Goal: Navigation & Orientation: Find specific page/section

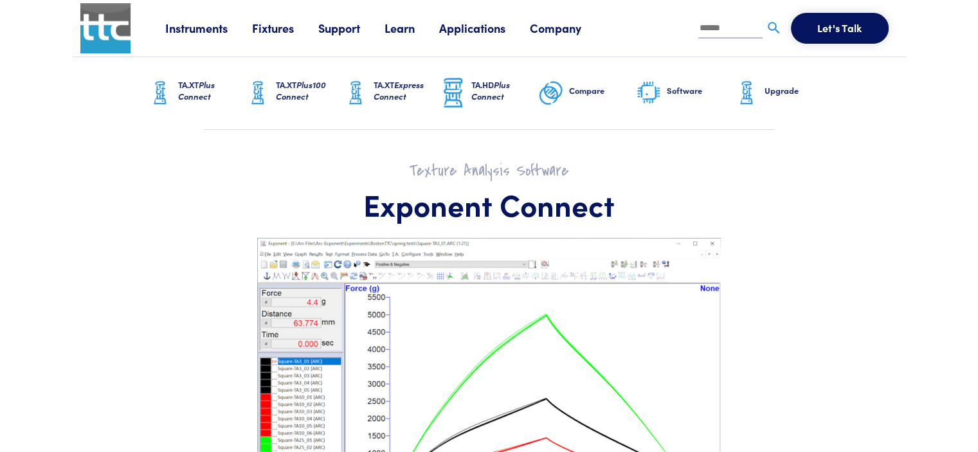
click at [275, 31] on link "Fixtures" at bounding box center [285, 28] width 66 height 16
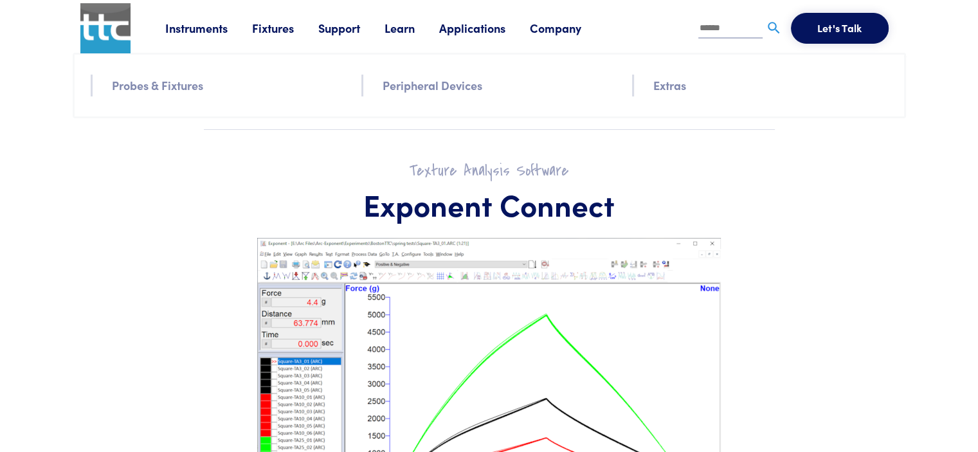
click at [172, 84] on link "Probes & Fixtures" at bounding box center [157, 85] width 91 height 19
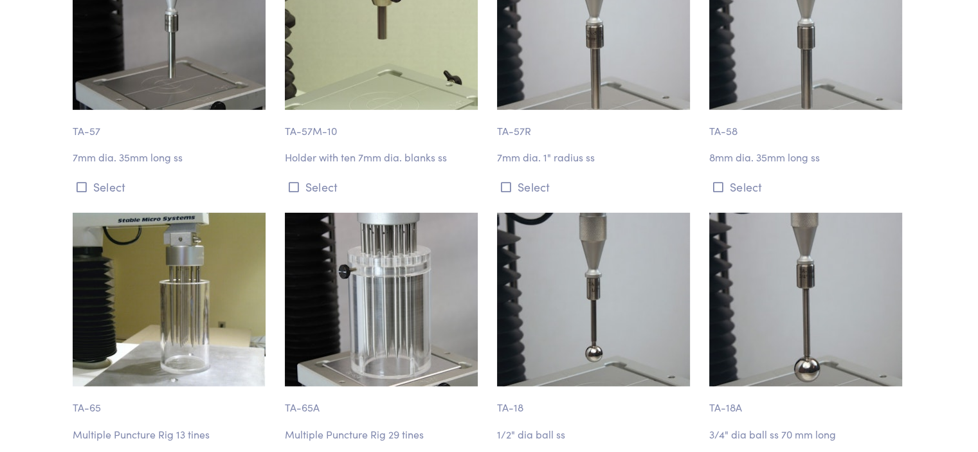
scroll to position [4049, 0]
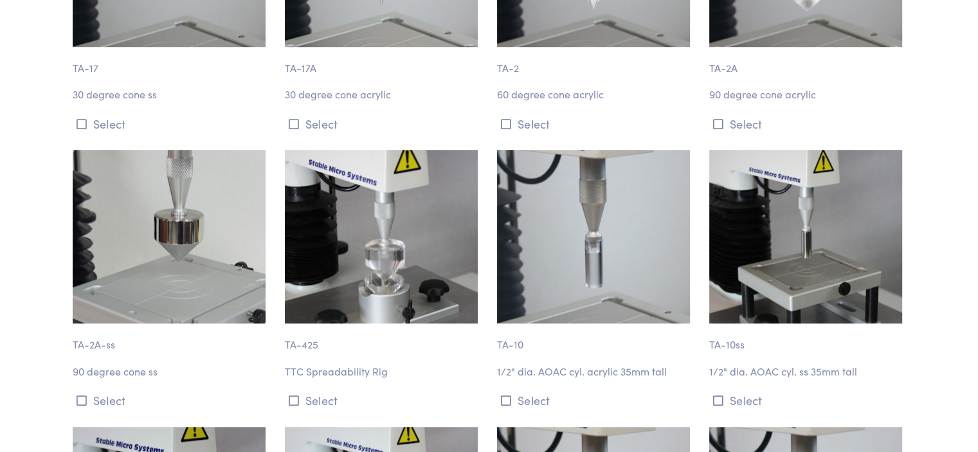
scroll to position [0, 0]
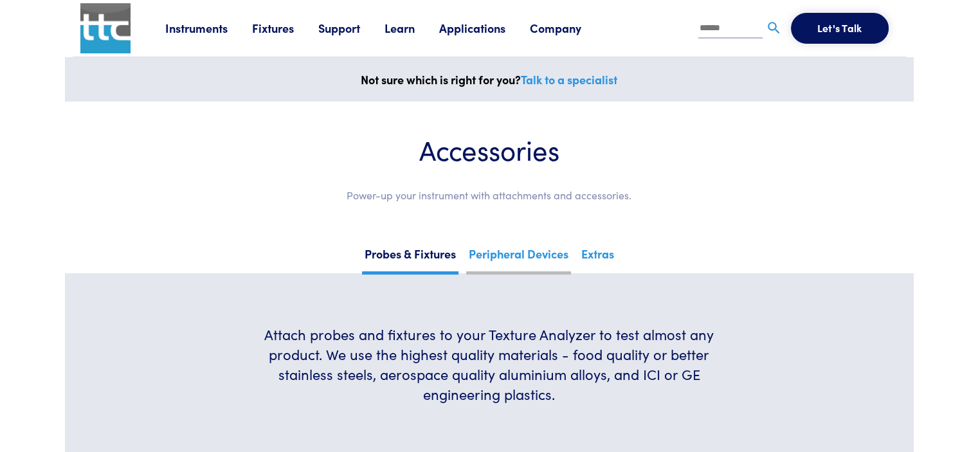
click at [545, 253] on link "Peripheral Devices" at bounding box center [518, 258] width 105 height 31
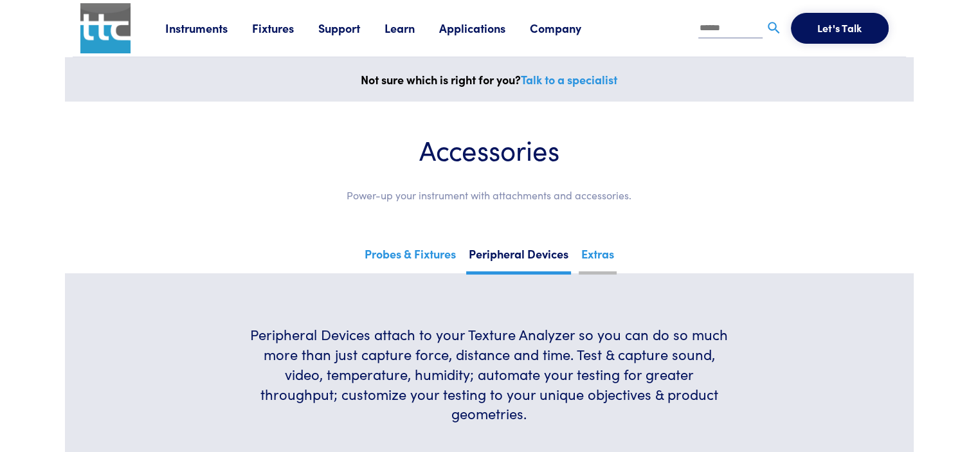
click at [607, 262] on link "Extras" at bounding box center [597, 258] width 38 height 31
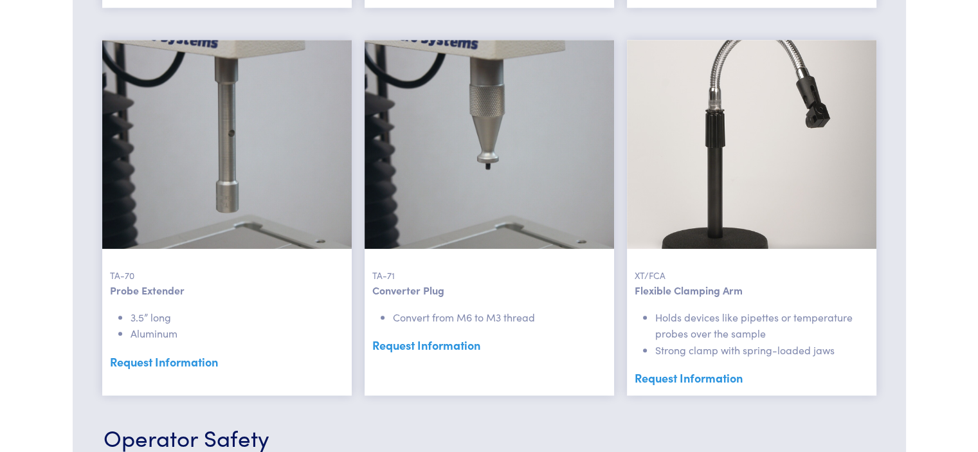
scroll to position [1221, 0]
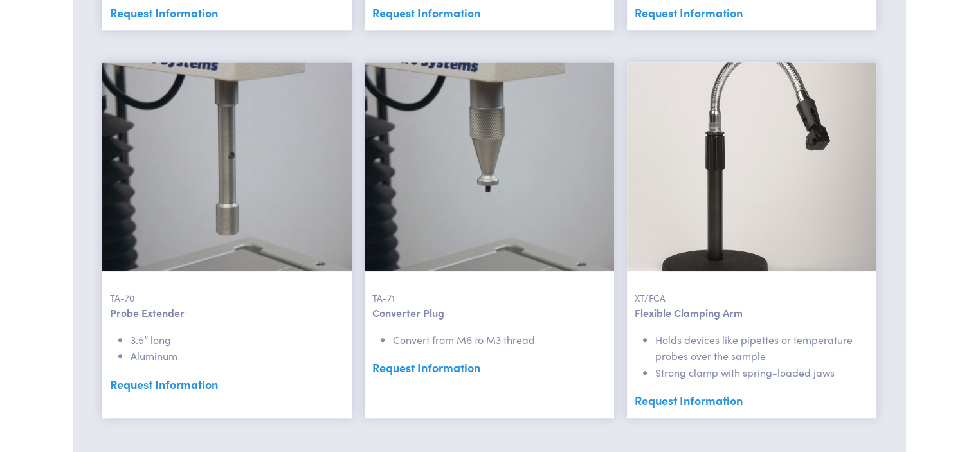
click at [442, 202] on img at bounding box center [488, 166] width 249 height 209
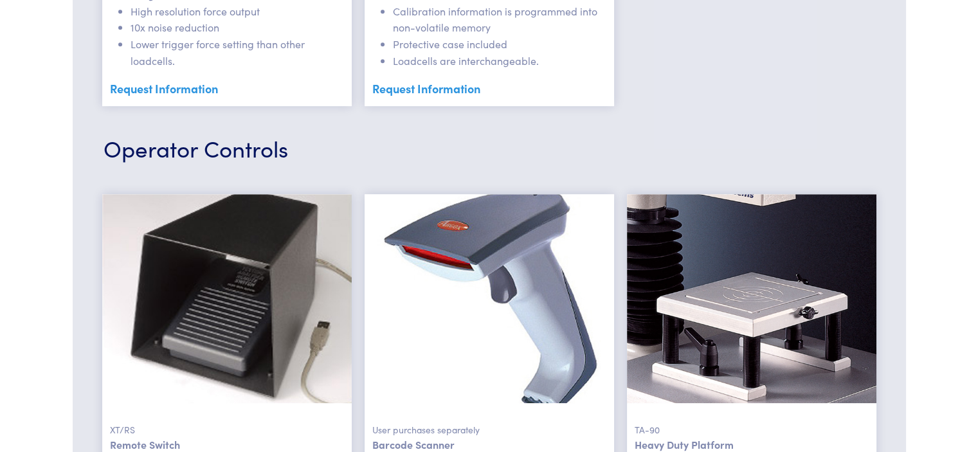
scroll to position [0, 0]
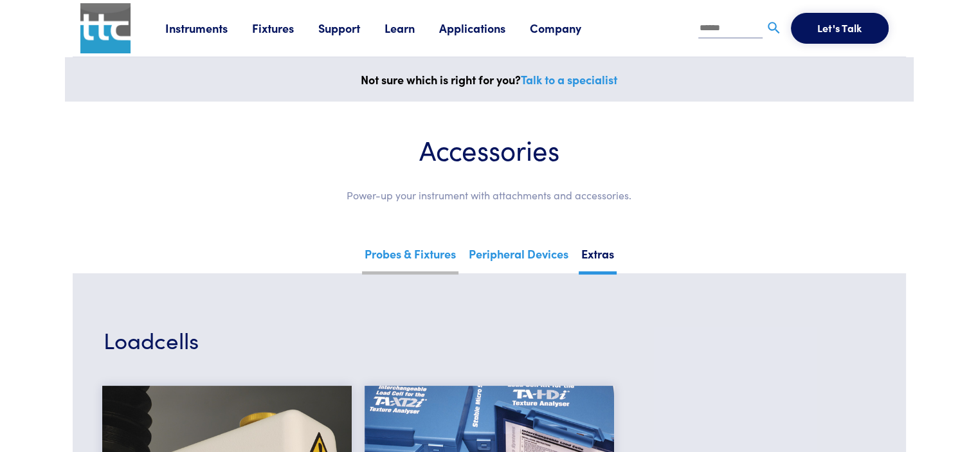
click at [415, 254] on link "Probes & Fixtures" at bounding box center [410, 258] width 96 height 31
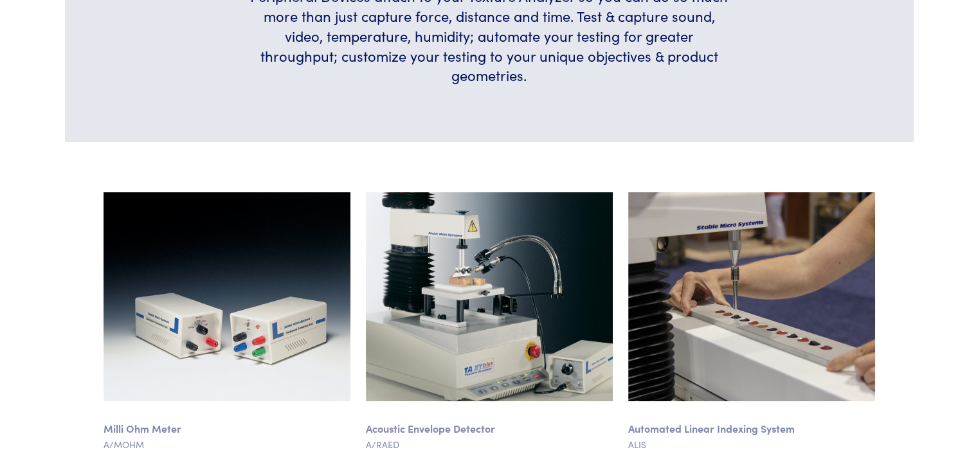
scroll to position [390, 0]
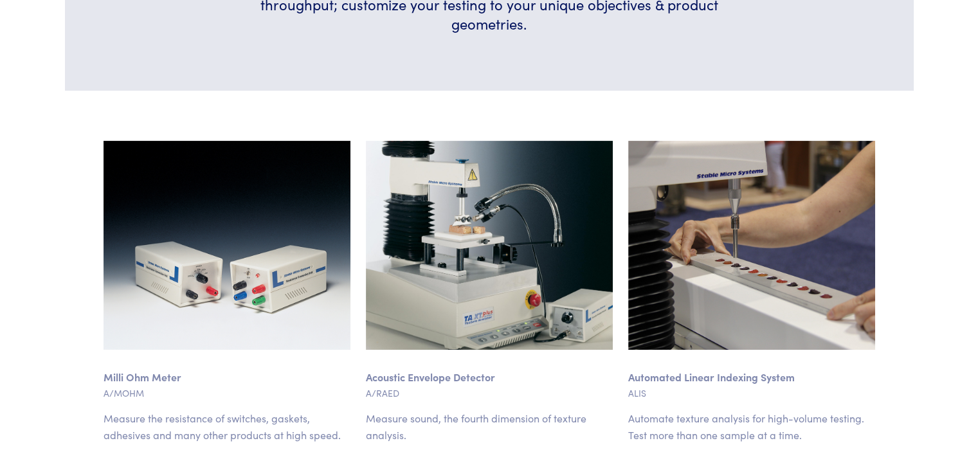
drag, startPoint x: 982, startPoint y: 25, endPoint x: 985, endPoint y: 91, distance: 66.3
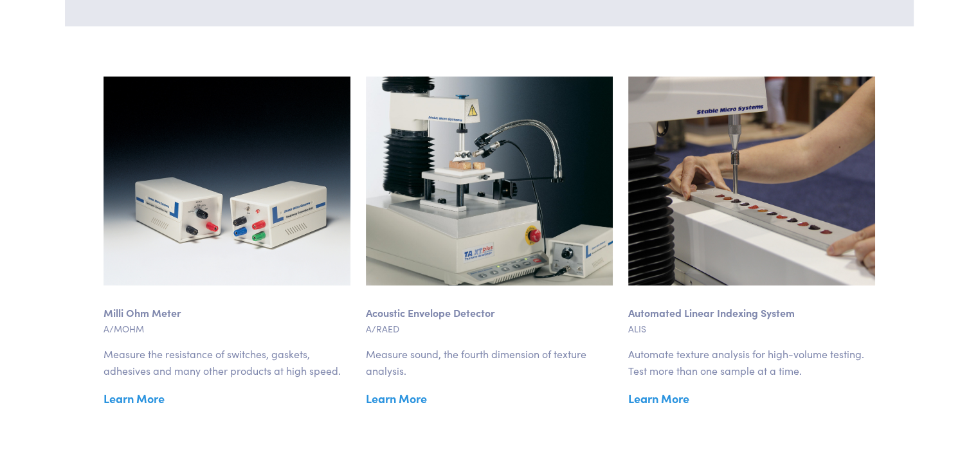
click at [760, 260] on img at bounding box center [751, 180] width 247 height 209
click at [667, 399] on link "Learn More" at bounding box center [751, 398] width 247 height 19
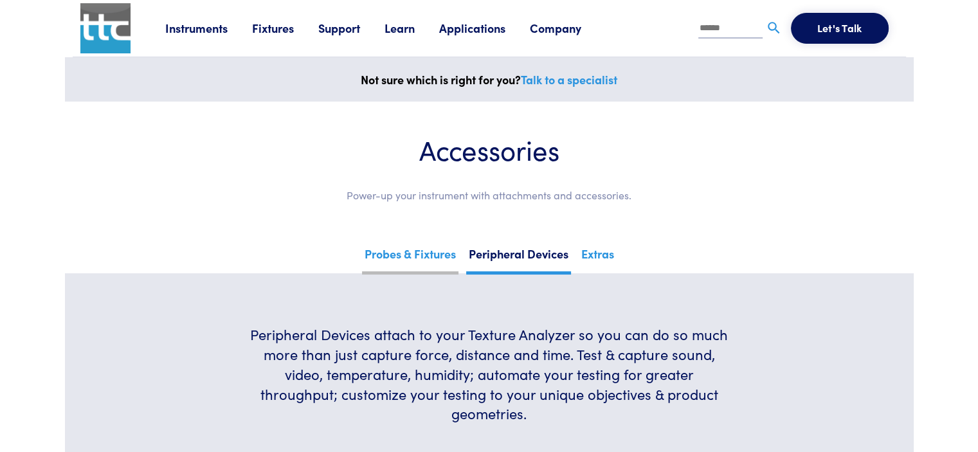
click at [413, 260] on link "Probes & Fixtures" at bounding box center [410, 258] width 96 height 31
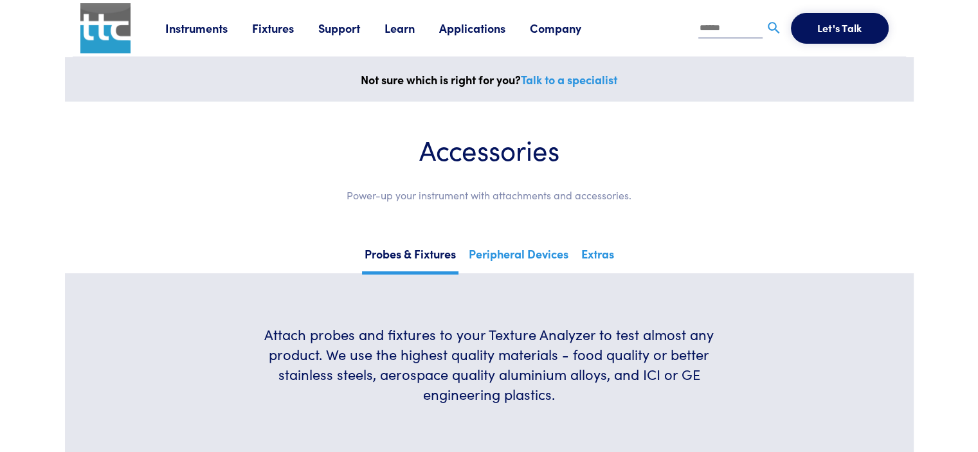
drag, startPoint x: 982, startPoint y: 30, endPoint x: 973, endPoint y: 14, distance: 18.1
